Goal: Submit feedback/report problem

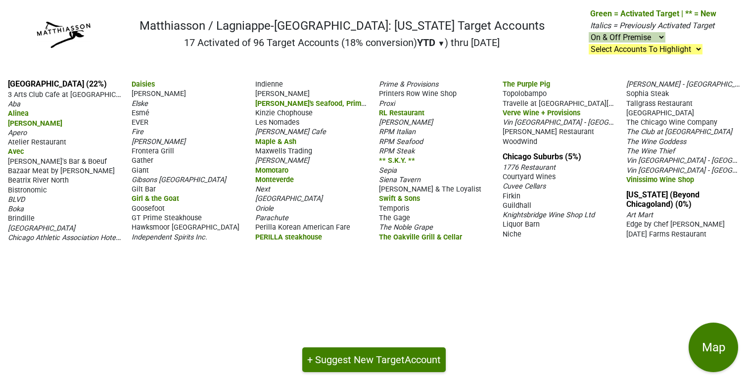
click at [526, 140] on span "WoodWind" at bounding box center [519, 141] width 35 height 8
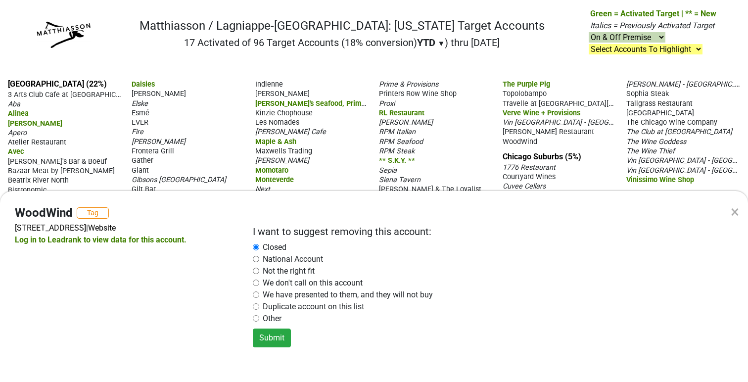
click at [355, 161] on div "× WoodWind Tag [STREET_ADDRESS] | Website Log in to Leadrank to view data for t…" at bounding box center [374, 191] width 748 height 382
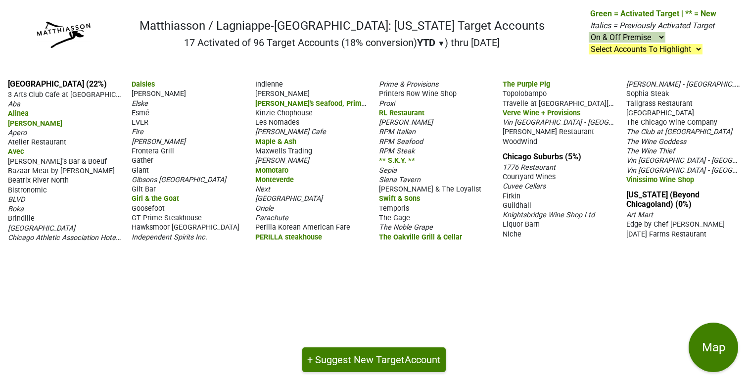
click at [391, 130] on span "RPM Italian" at bounding box center [397, 132] width 37 height 8
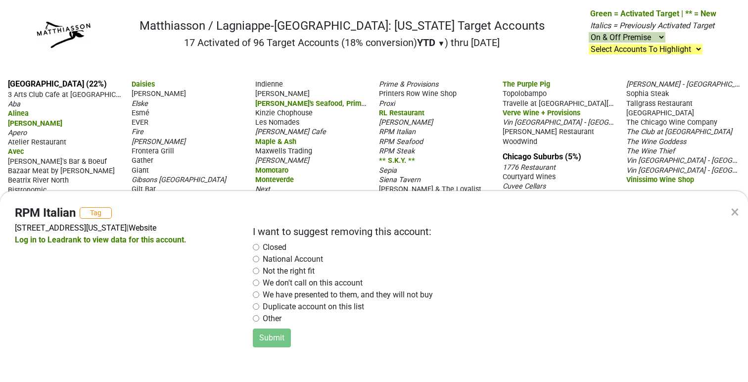
click at [458, 122] on div "× RPM Italian Tag [STREET_ADDRESS][US_STATE] | Website Log in to Leadrank to vi…" at bounding box center [374, 191] width 748 height 382
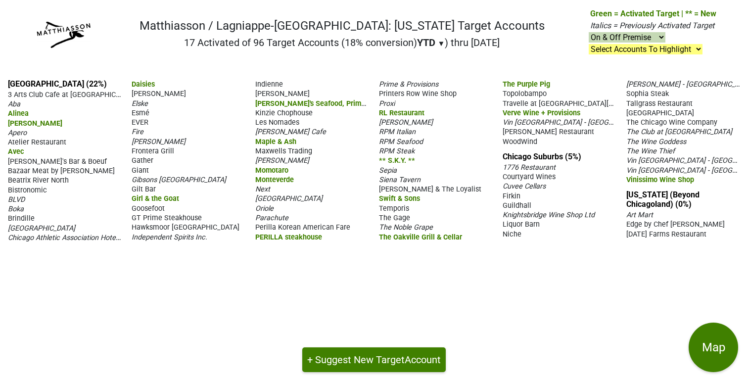
click at [522, 186] on span "Cuvee Cellars" at bounding box center [523, 186] width 43 height 8
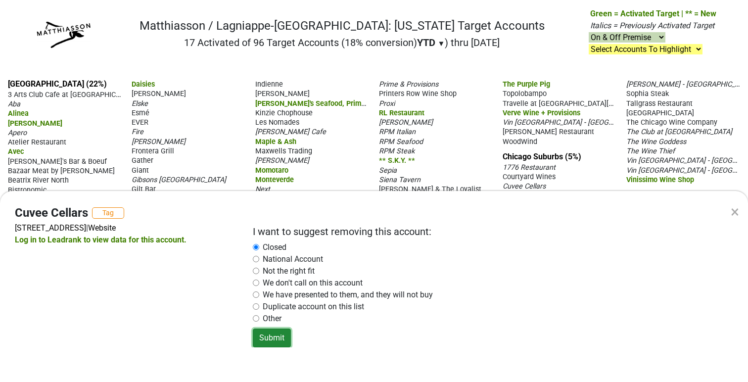
click at [277, 338] on button "Submit" at bounding box center [272, 337] width 38 height 19
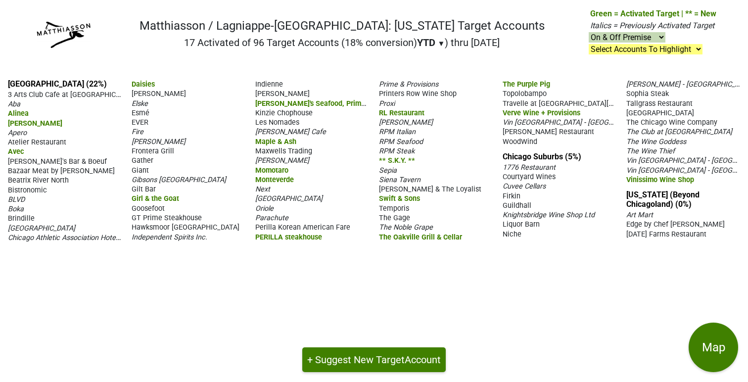
click at [388, 207] on span "Temporis" at bounding box center [394, 208] width 30 height 8
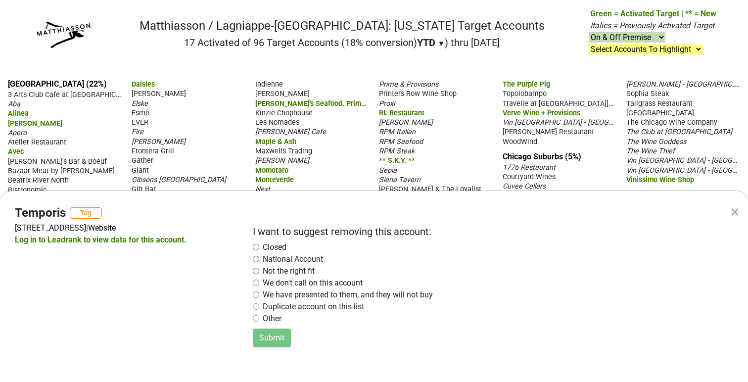
click at [256, 247] on input "radio" at bounding box center [256, 247] width 6 height 6
click at [273, 336] on button "Submit" at bounding box center [272, 337] width 38 height 19
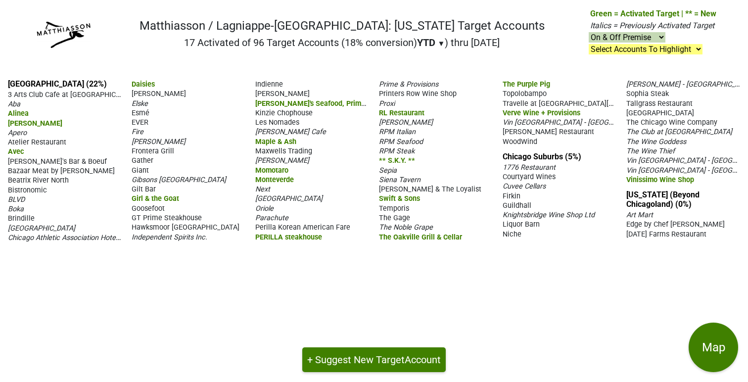
click at [648, 160] on span "Vin [GEOGRAPHIC_DATA] - [GEOGRAPHIC_DATA]" at bounding box center [702, 159] width 152 height 9
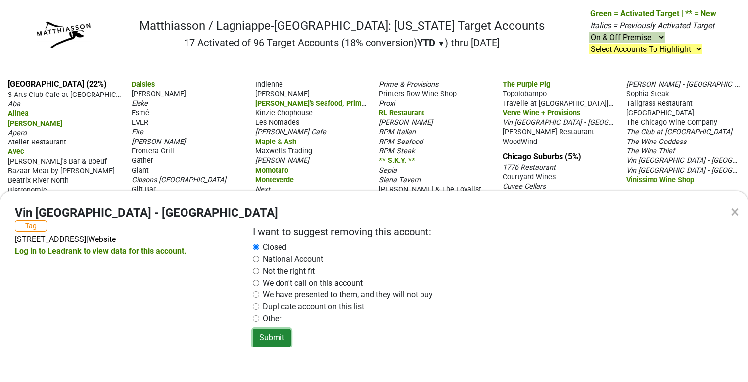
click at [274, 336] on button "Submit" at bounding box center [272, 337] width 38 height 19
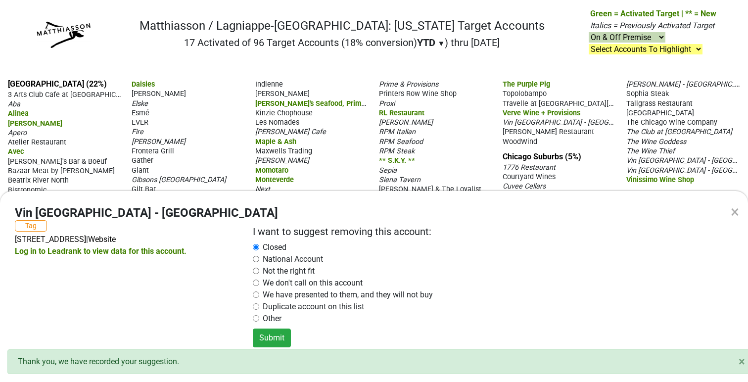
radio input "false"
